Goal: Obtain resource: Download file/media

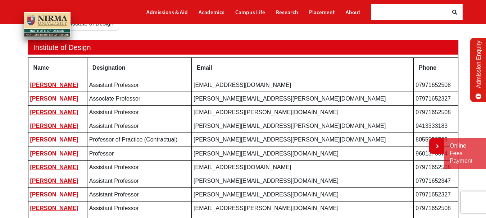
scroll to position [111, 0]
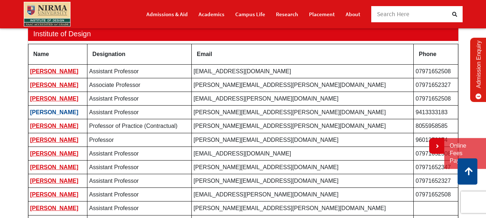
click at [64, 114] on link "Kshitij Pachori" at bounding box center [54, 112] width 48 height 6
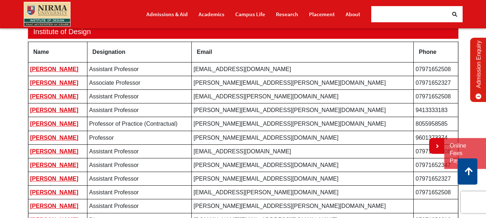
scroll to position [105, 0]
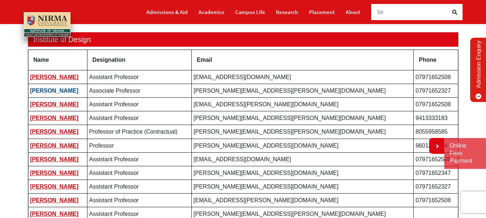
click at [52, 92] on link "[PERSON_NAME]" at bounding box center [54, 91] width 48 height 6
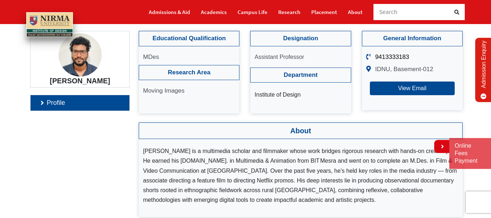
scroll to position [65, 0]
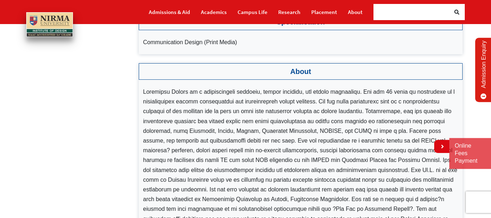
scroll to position [203, 0]
